Goal: Information Seeking & Learning: Learn about a topic

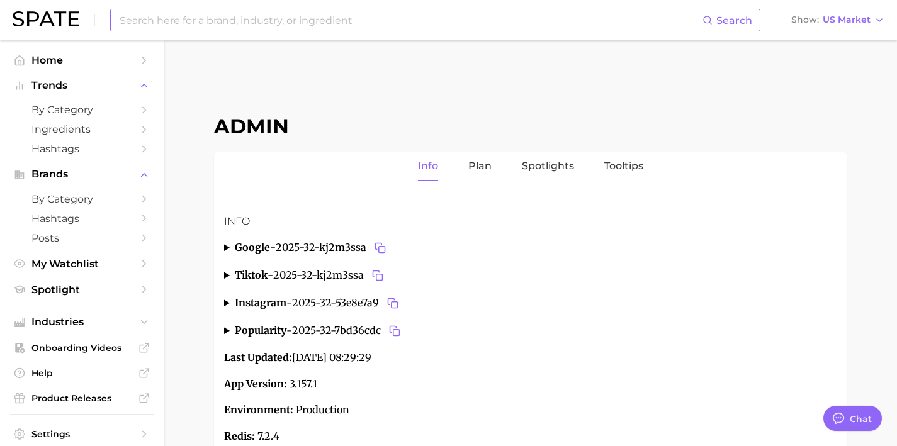
click at [344, 25] on input at bounding box center [410, 19] width 584 height 21
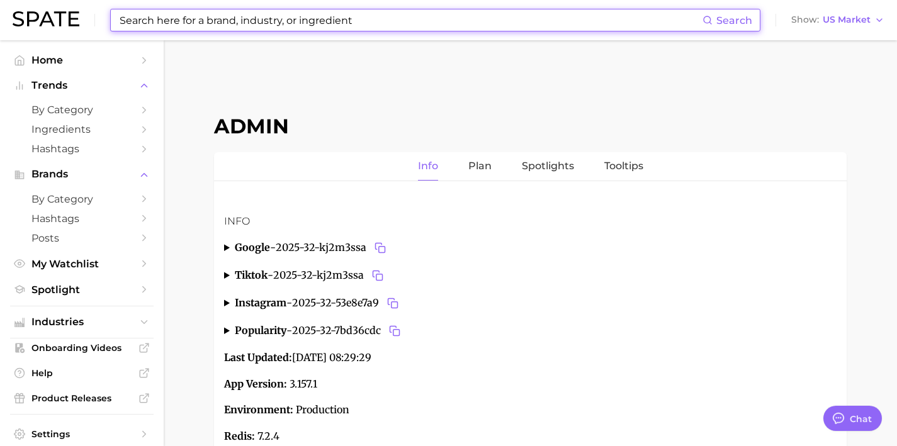
scroll to position [4750, 0]
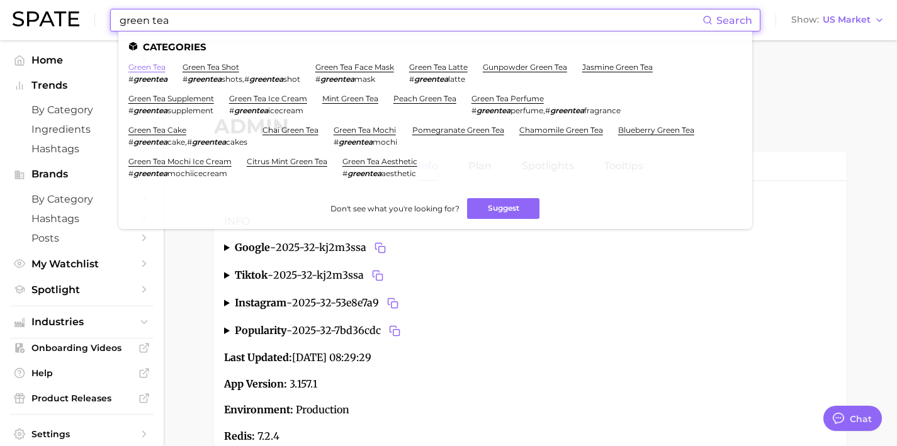
type input "green tea"
click at [151, 65] on link "green tea" at bounding box center [146, 66] width 37 height 9
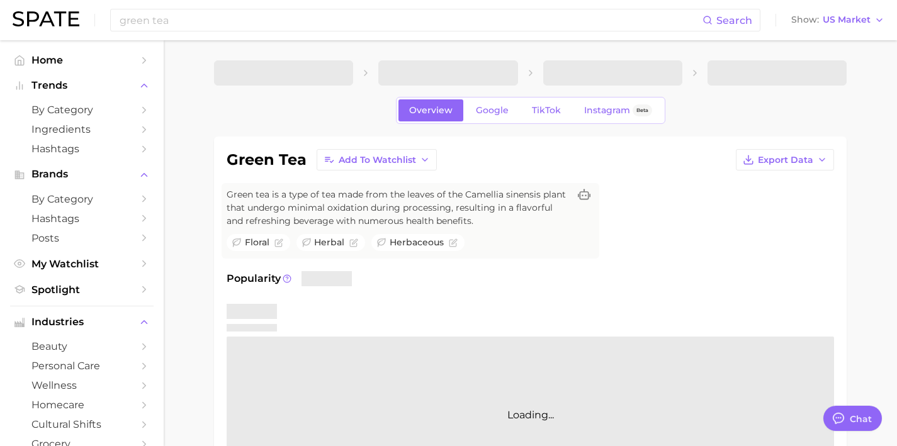
type textarea "x"
